Goal: Transaction & Acquisition: Purchase product/service

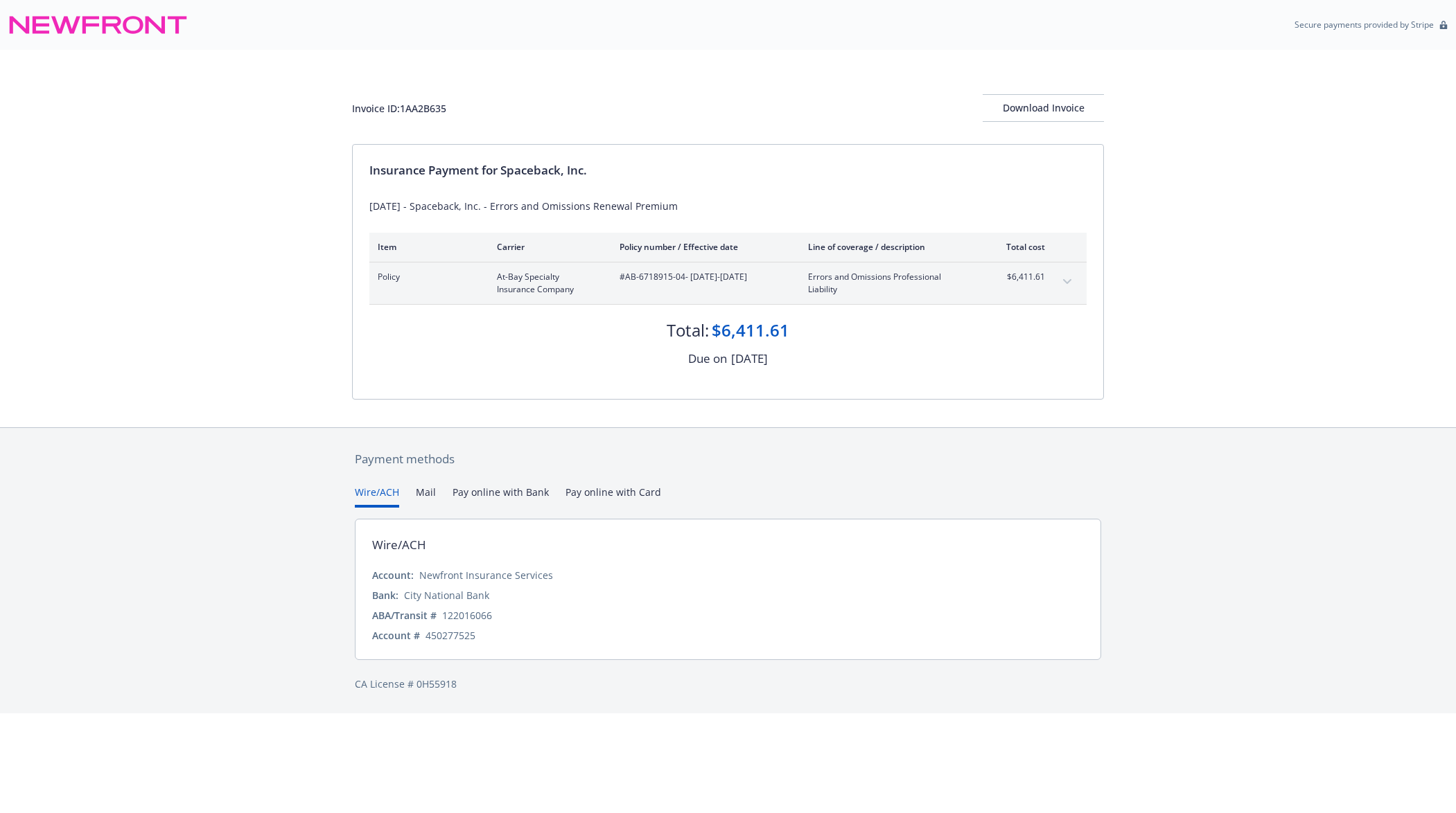
click at [595, 491] on button "Pay online with Card" at bounding box center [612, 496] width 96 height 23
click at [390, 490] on button "Wire/ACH" at bounding box center [377, 496] width 44 height 23
click at [485, 494] on button "Pay online with Bank" at bounding box center [501, 496] width 96 height 23
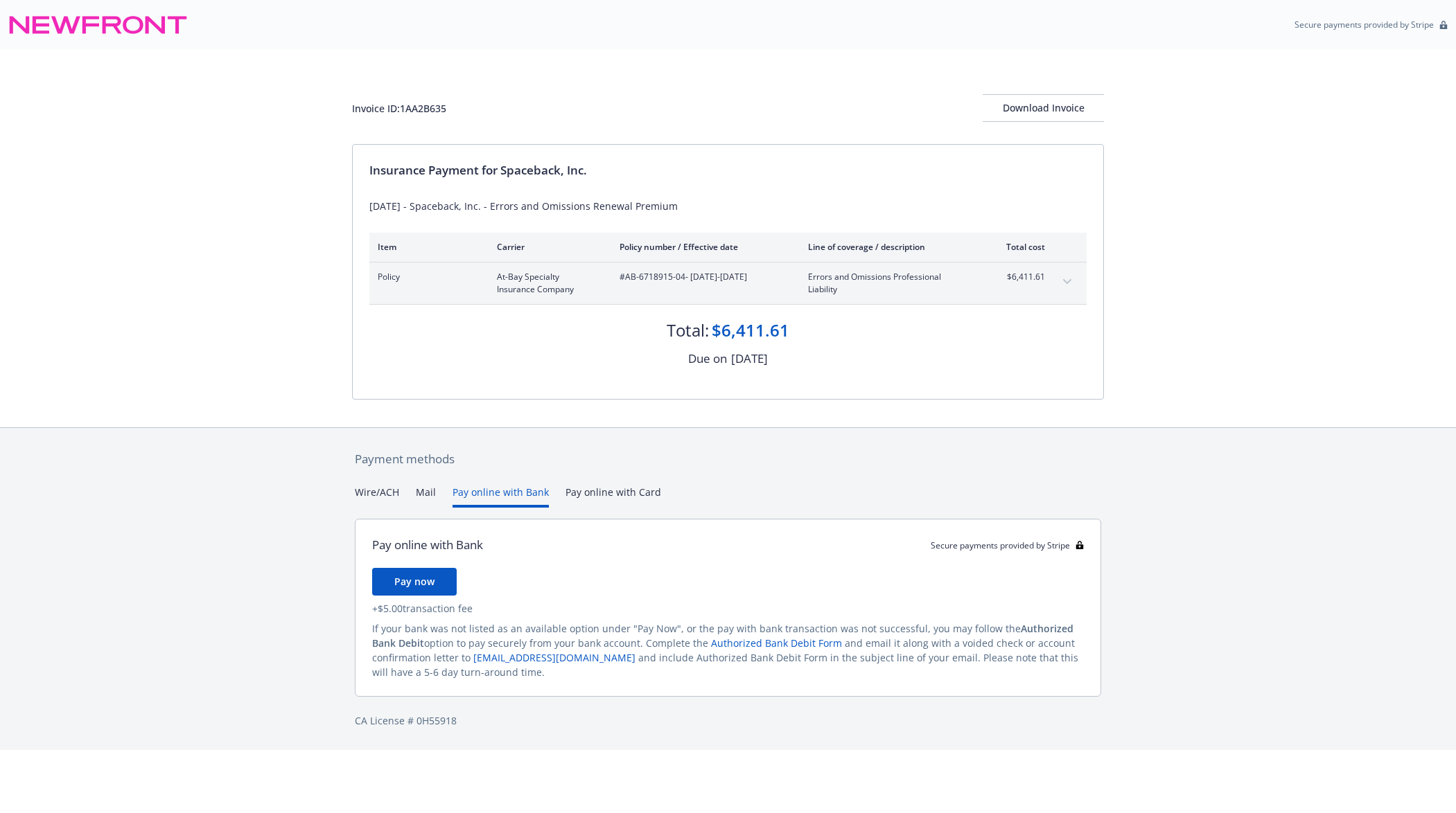
click at [373, 498] on button "Wire/ACH" at bounding box center [377, 496] width 44 height 23
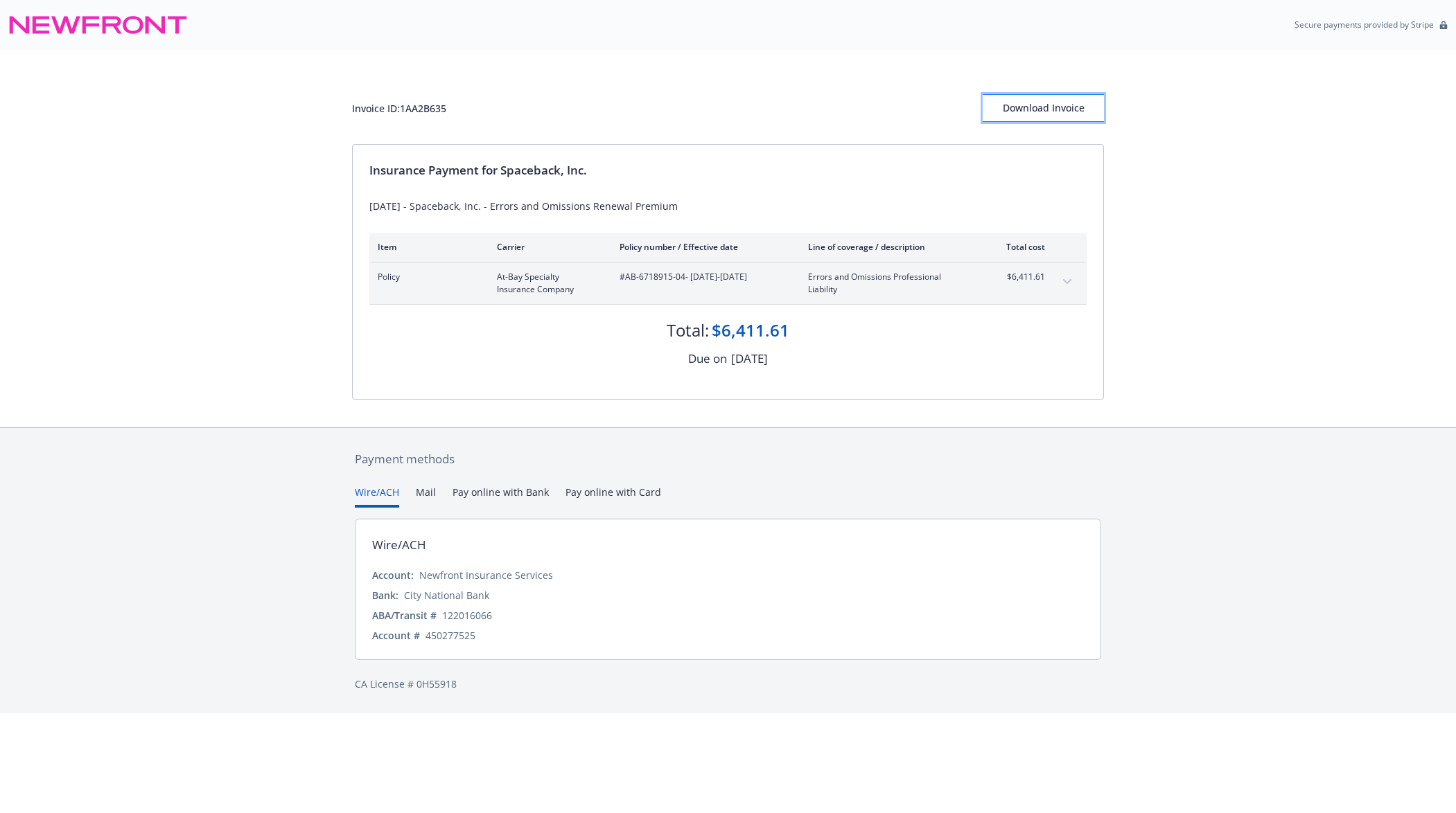
click at [986, 110] on button "Download Invoice" at bounding box center [1043, 107] width 121 height 27
click at [1059, 278] on button "expand content" at bounding box center [1067, 282] width 22 height 22
